Goal: Download file/media

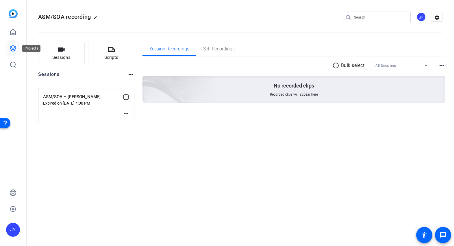
click at [15, 46] on icon at bounding box center [13, 48] width 7 height 7
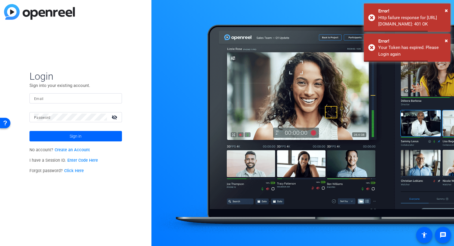
click at [95, 101] on input "Email" at bounding box center [75, 98] width 83 height 7
type input "[EMAIL_ADDRESS][DOMAIN_NAME]"
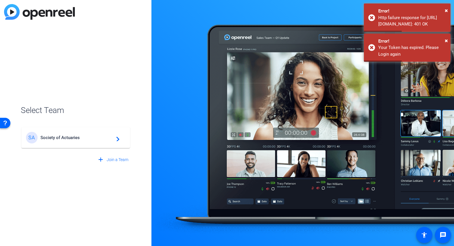
click at [116, 137] on mat-icon "navigate_next" at bounding box center [116, 137] width 7 height 7
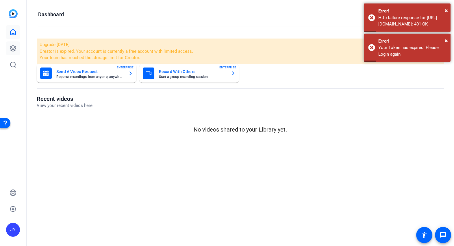
click at [19, 45] on link at bounding box center [13, 48] width 14 height 14
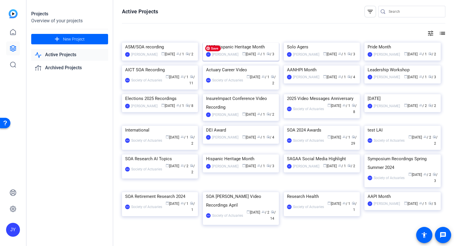
click at [250, 43] on img at bounding box center [241, 43] width 76 height 0
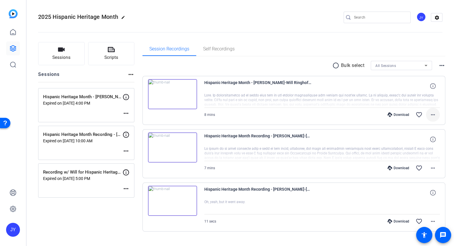
click at [435, 115] on span at bounding box center [433, 115] width 14 height 14
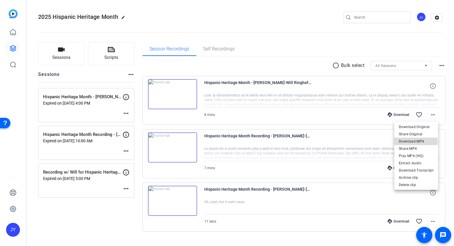
click at [414, 141] on span "Download MP4" at bounding box center [416, 140] width 35 height 7
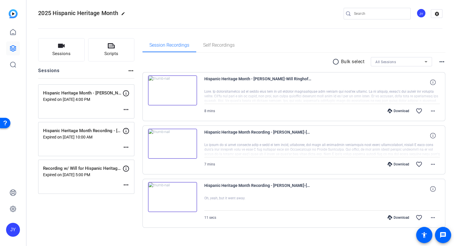
scroll to position [6, 0]
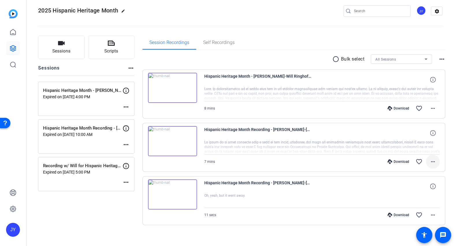
click at [431, 161] on mat-icon "more_horiz" at bounding box center [433, 161] width 7 height 7
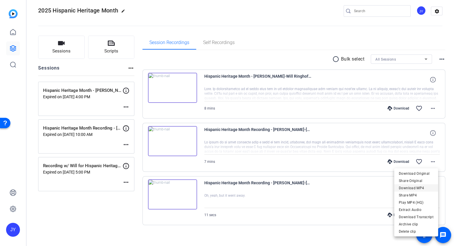
click at [417, 189] on span "Download MP4" at bounding box center [416, 187] width 35 height 7
